Goal: Task Accomplishment & Management: Manage account settings

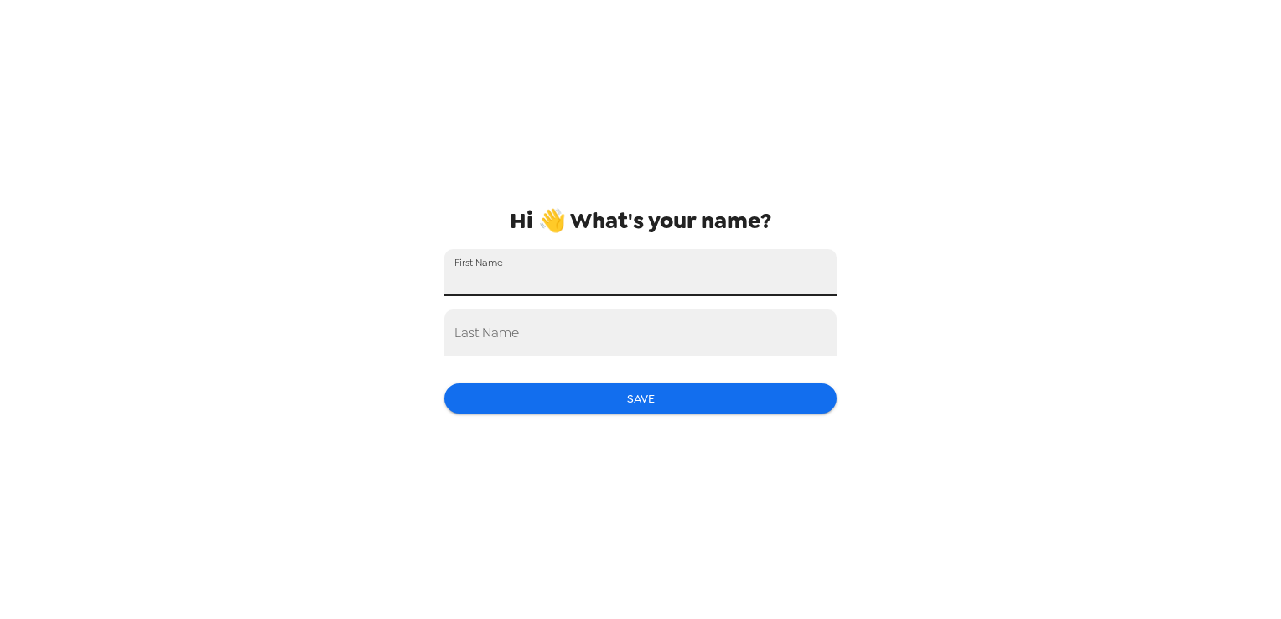
click at [698, 280] on input "First Name" at bounding box center [640, 272] width 392 height 47
type input "[PERSON_NAME]"
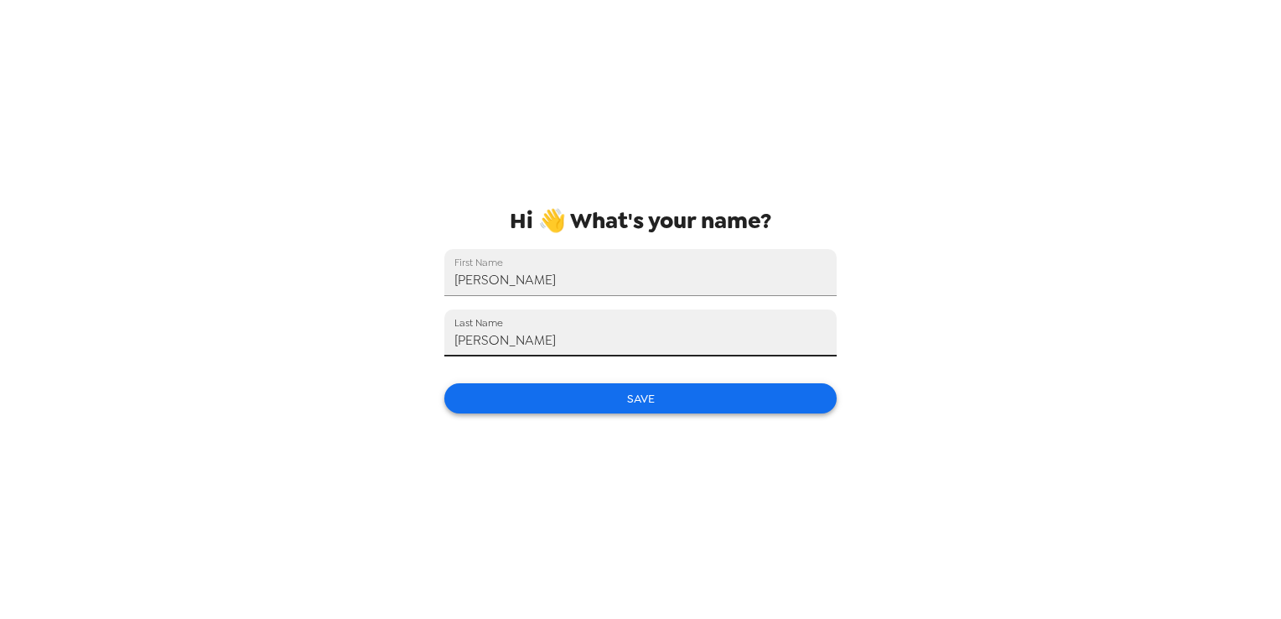
type input "[PERSON_NAME]"
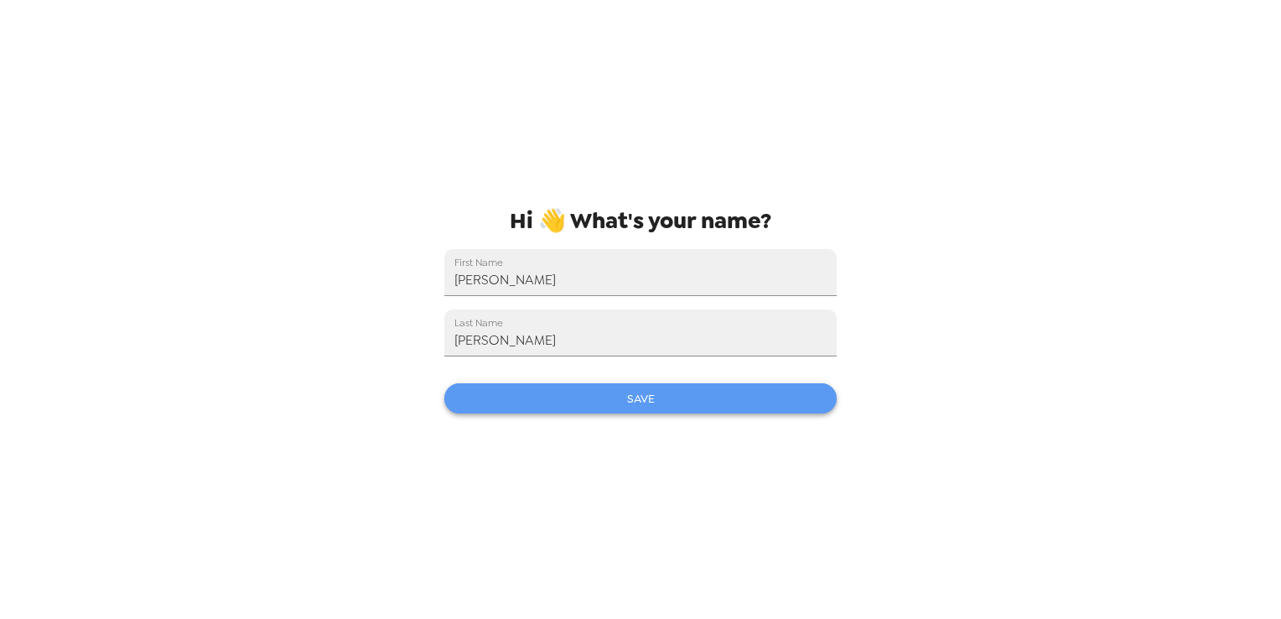
click at [611, 391] on button "Save" at bounding box center [640, 398] width 392 height 31
